Goal: Connect with others: Ask a question

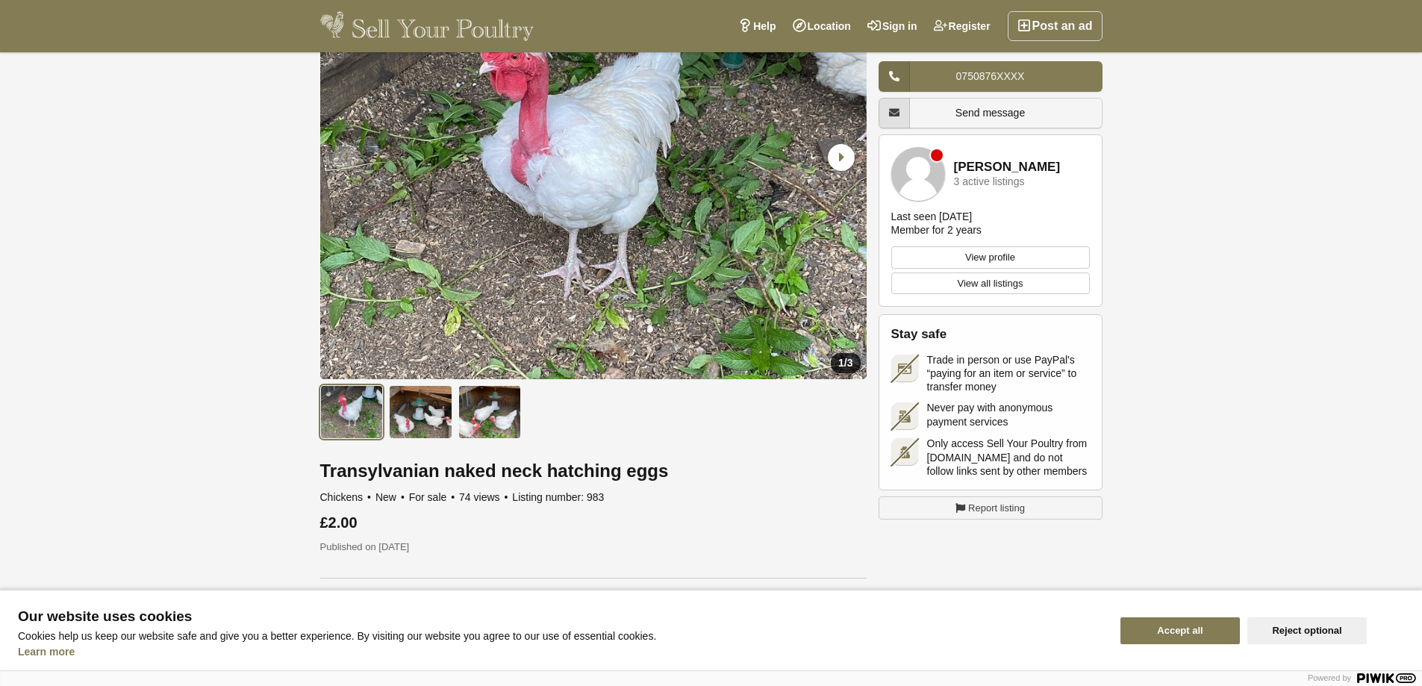
scroll to position [149, 0]
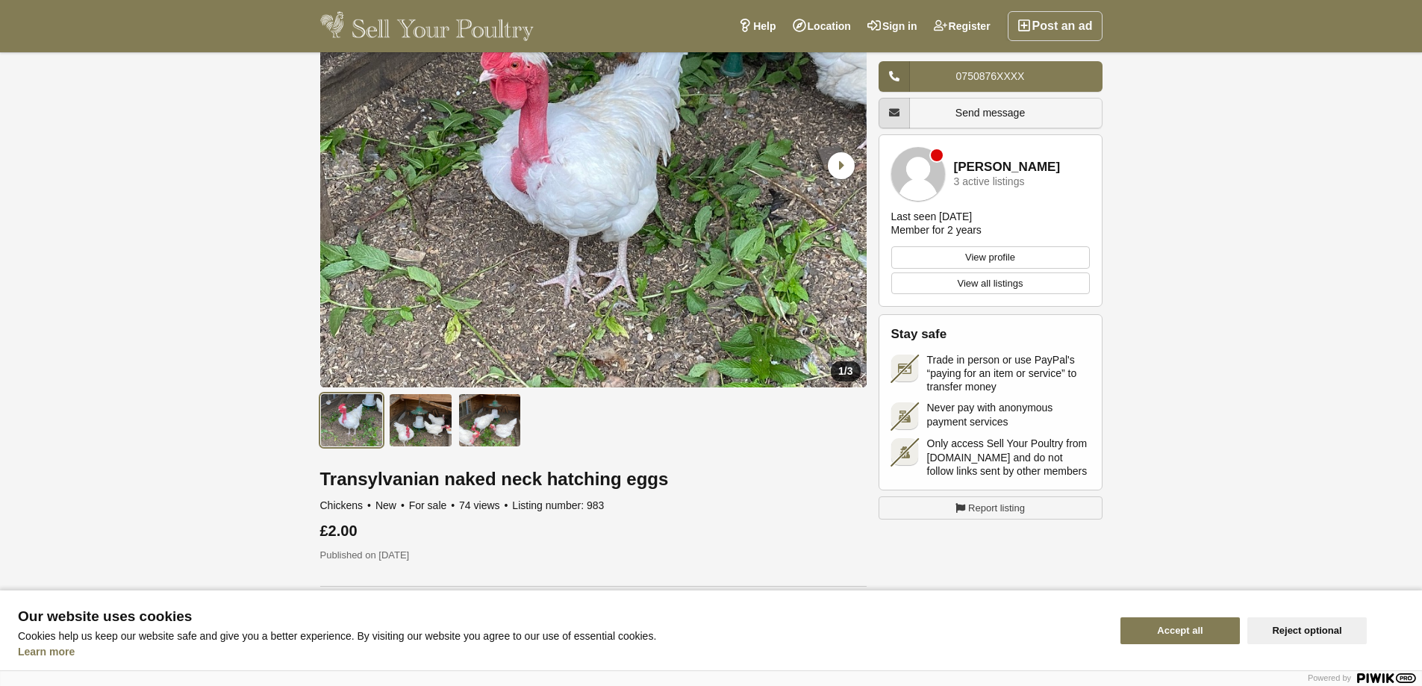
click at [1062, 113] on link "Send message" at bounding box center [990, 113] width 224 height 31
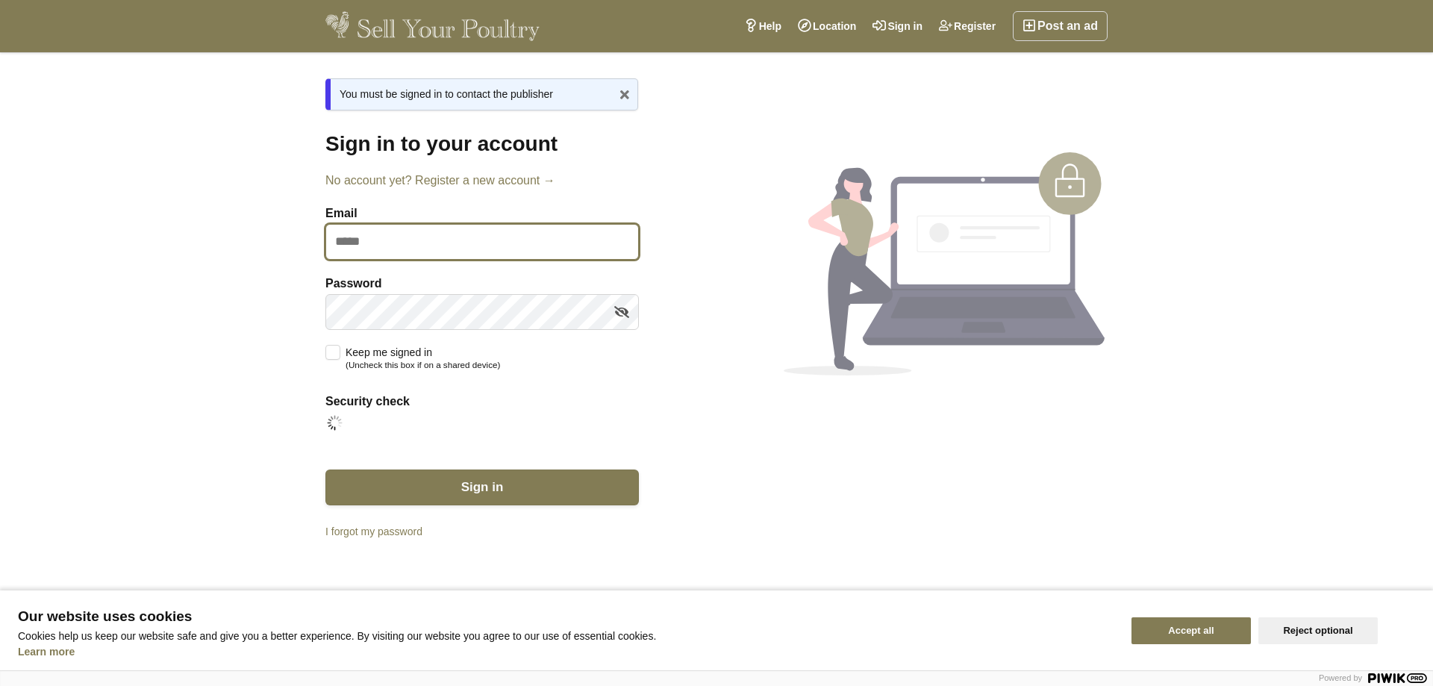
click at [391, 240] on input "Email" at bounding box center [481, 242] width 313 height 36
type input "**********"
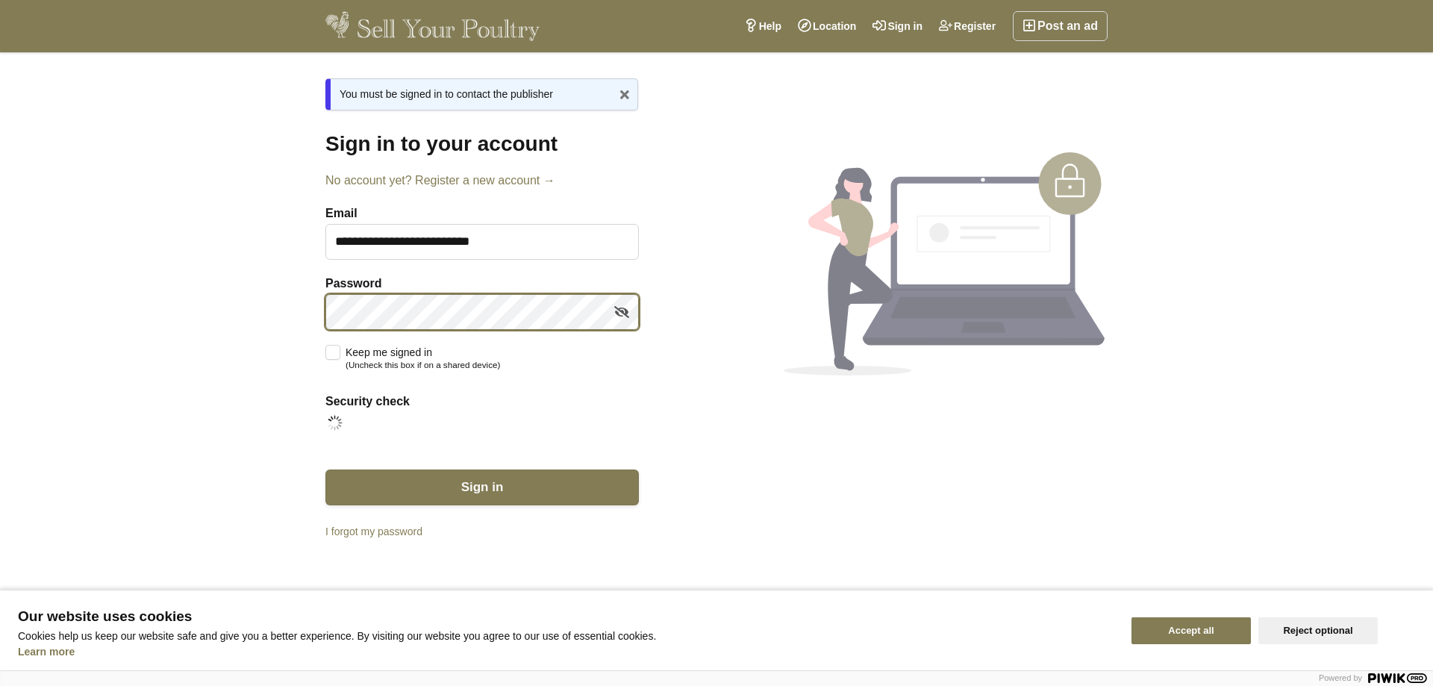
click at [325, 469] on button "Sign in" at bounding box center [481, 487] width 313 height 36
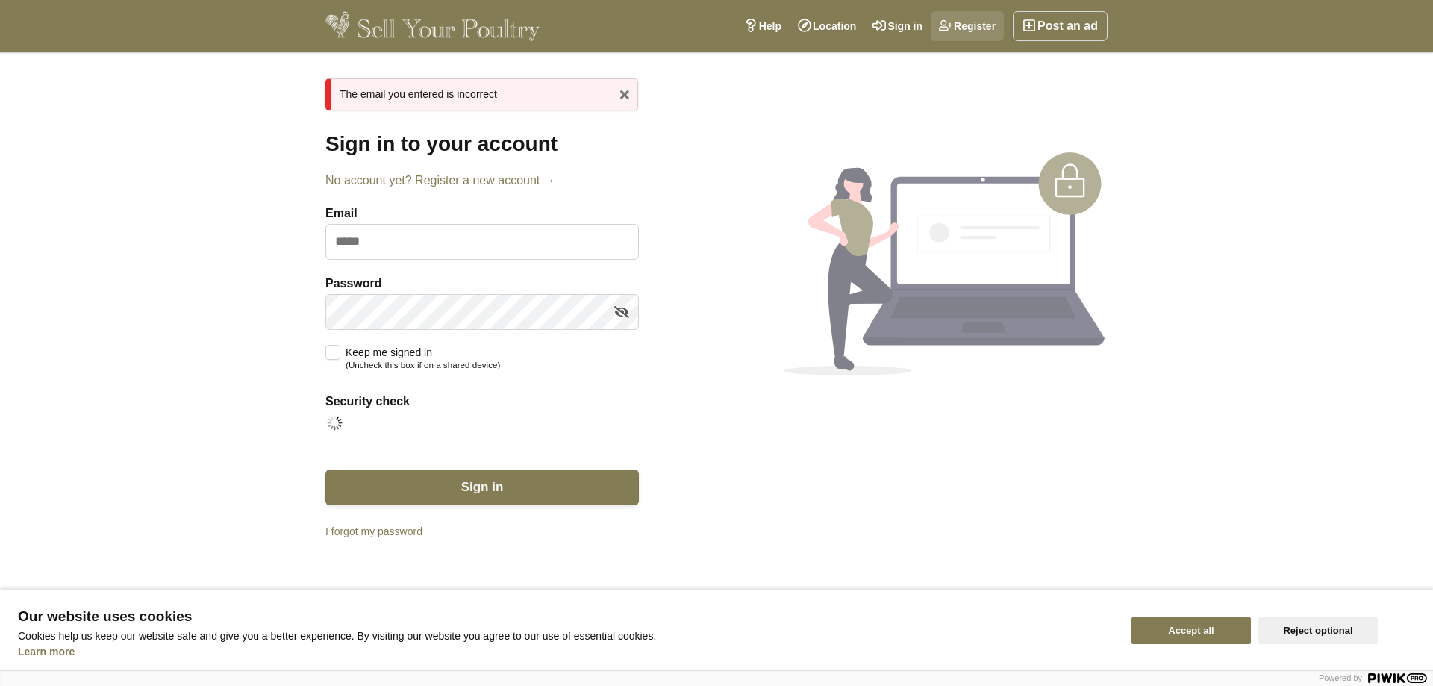
click at [983, 25] on link "Register" at bounding box center [967, 26] width 73 height 30
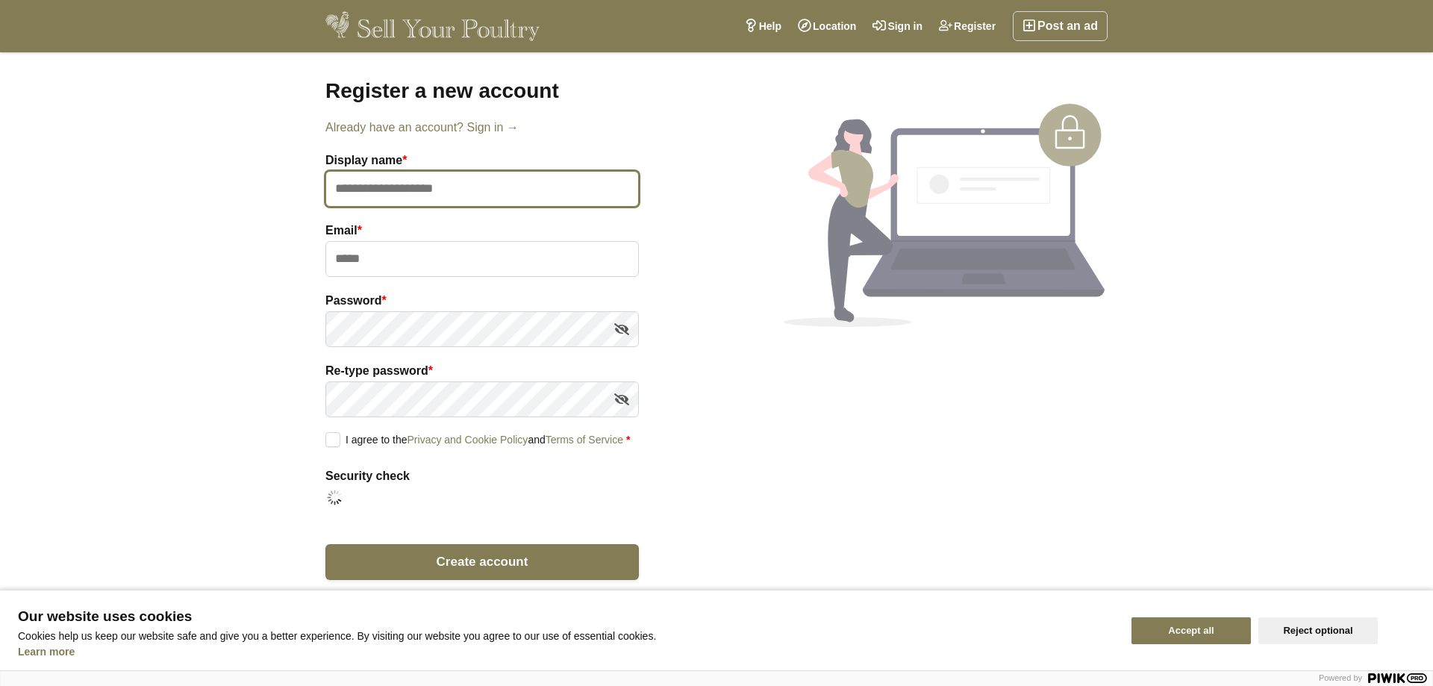
click at [481, 188] on input "text" at bounding box center [481, 189] width 313 height 36
type input "*"
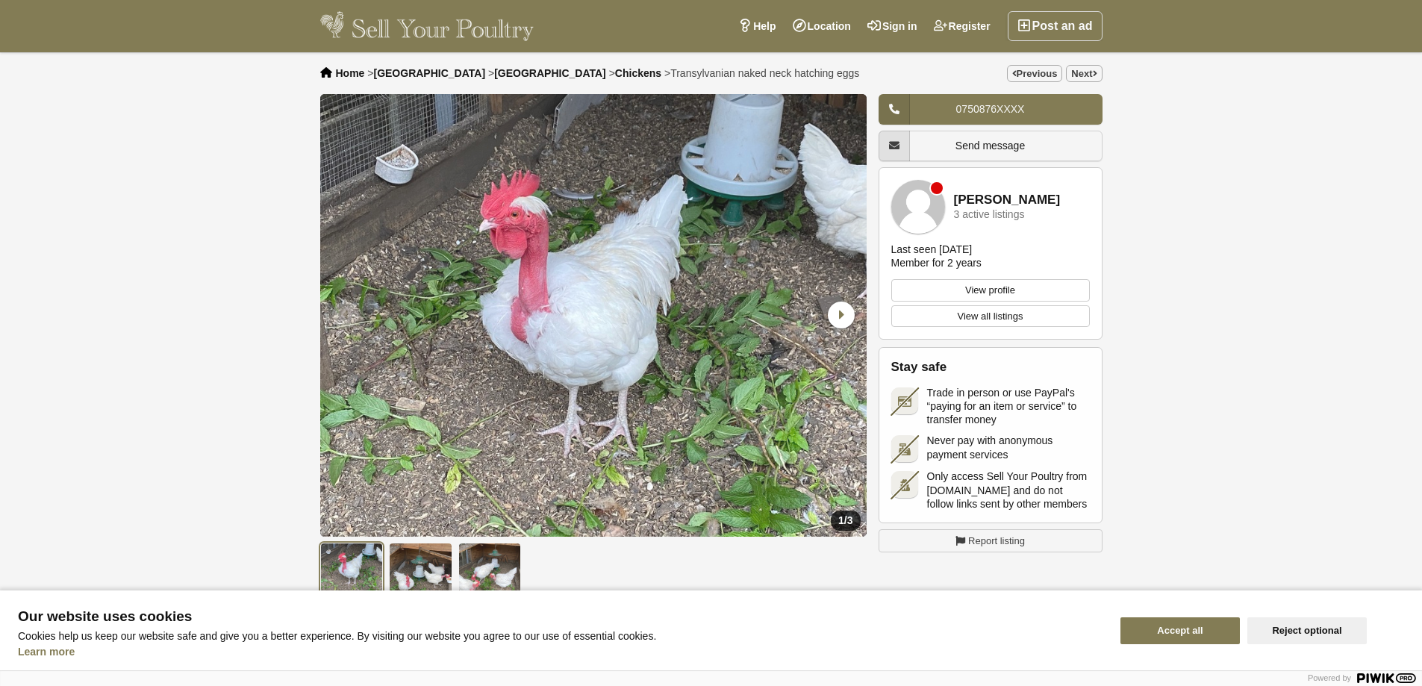
scroll to position [149, 0]
